Goal: Transaction & Acquisition: Purchase product/service

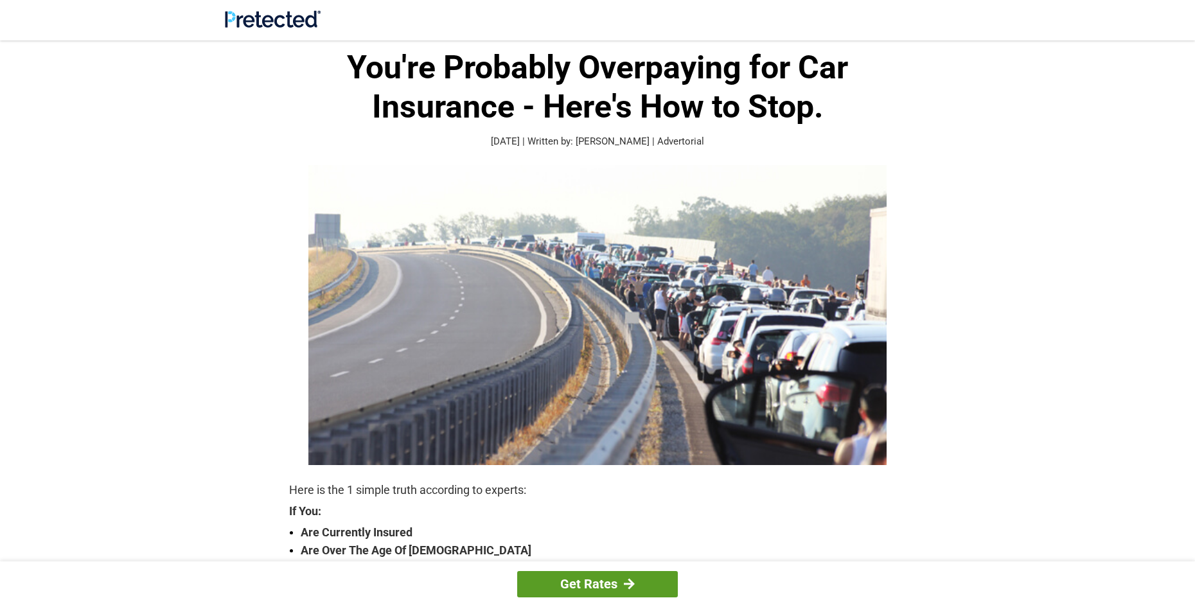
click at [624, 585] on div at bounding box center [629, 584] width 11 height 12
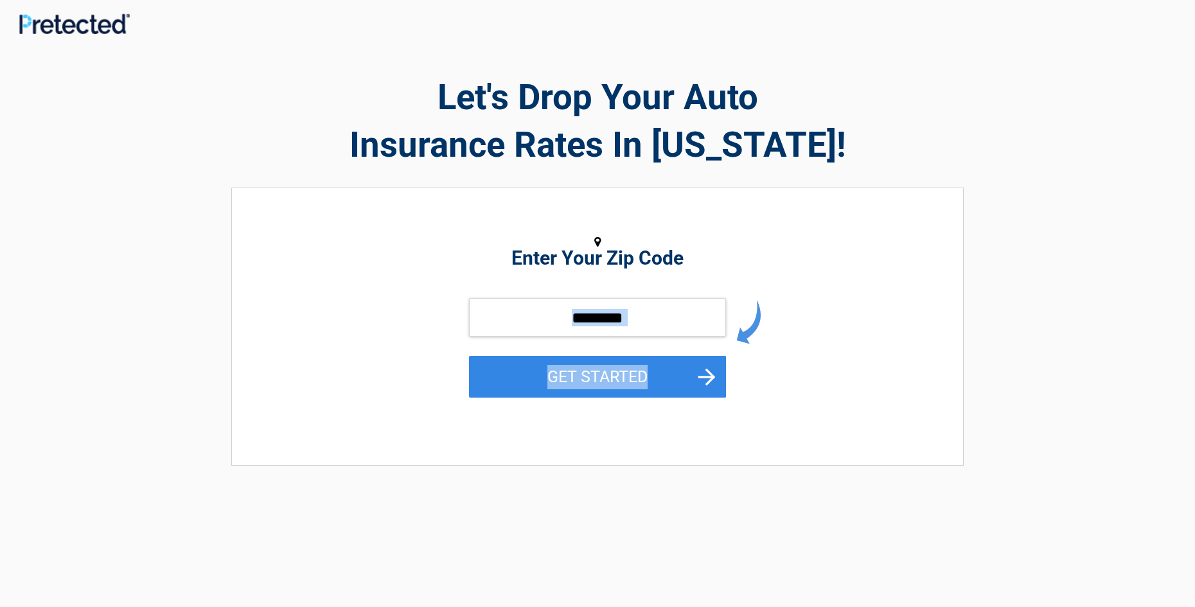
drag, startPoint x: 625, startPoint y: 584, endPoint x: 590, endPoint y: 321, distance: 265.0
click at [590, 321] on div "**********" at bounding box center [597, 341] width 751 height 613
